Goal: Navigation & Orientation: Find specific page/section

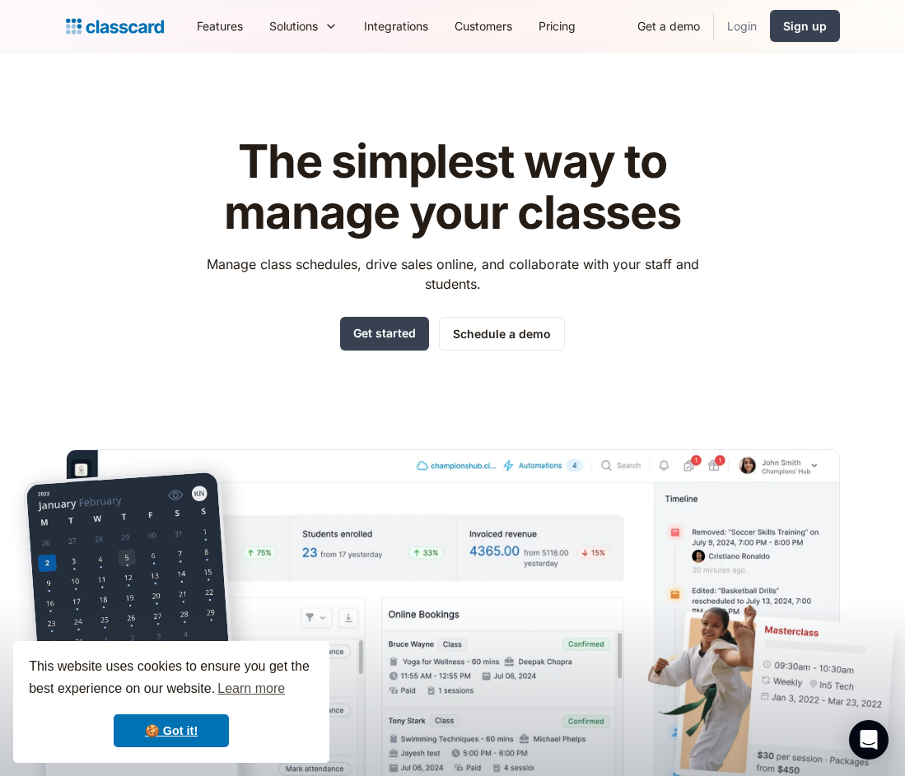
click at [740, 30] on link "Login" at bounding box center [742, 25] width 56 height 37
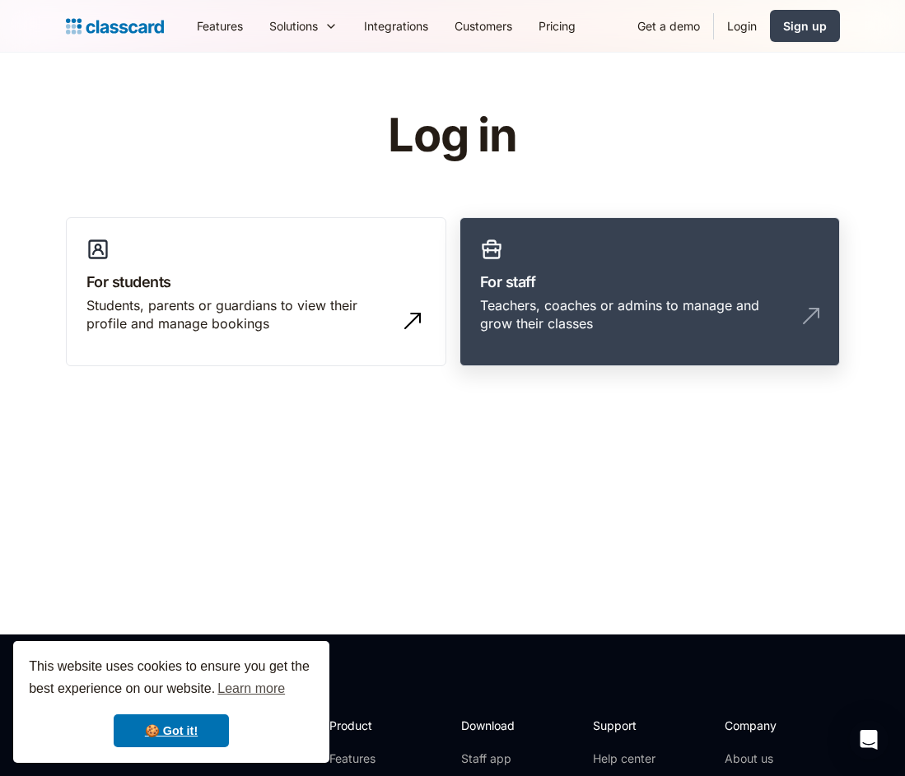
click at [519, 272] on h3 "For staff" at bounding box center [649, 282] width 339 height 22
